Goal: Transaction & Acquisition: Purchase product/service

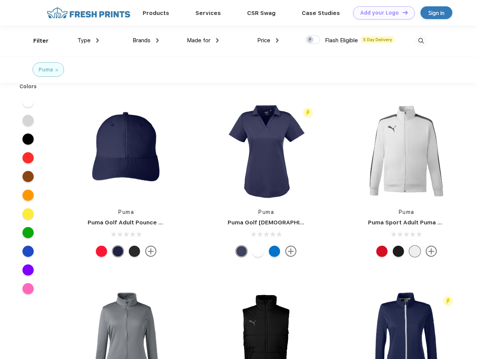
scroll to position [0, 0]
click at [381, 13] on link "Add your Logo Design Tool" at bounding box center [384, 12] width 62 height 13
click at [0, 0] on div "Design Tool" at bounding box center [0, 0] width 0 height 0
click at [402, 12] on link "Add your Logo Design Tool" at bounding box center [384, 12] width 62 height 13
click at [36, 41] on div "Filter" at bounding box center [40, 41] width 15 height 9
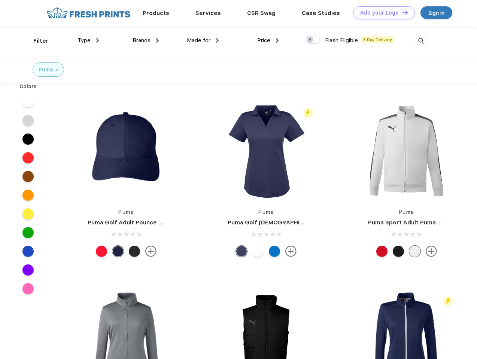
click at [88, 40] on span "Type" at bounding box center [83, 40] width 13 height 7
click at [146, 40] on span "Brands" at bounding box center [142, 40] width 18 height 7
click at [203, 40] on span "Made for" at bounding box center [199, 40] width 24 height 7
click at [268, 40] on span "Price" at bounding box center [263, 40] width 13 height 7
click at [313, 40] on div at bounding box center [312, 40] width 15 height 8
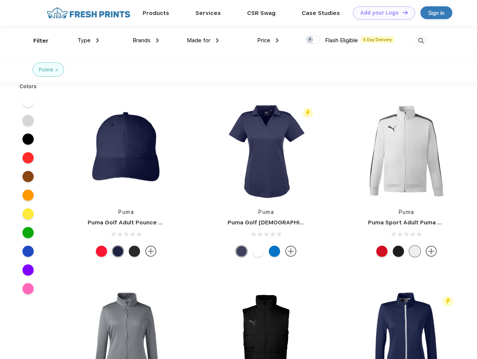
click at [310, 40] on input "checkbox" at bounding box center [307, 37] width 5 height 5
checkbox input "true"
